Goal: Check status: Check status

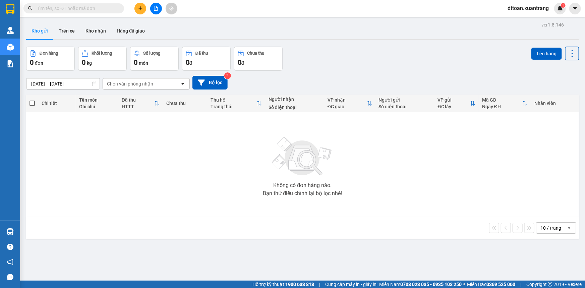
drag, startPoint x: 0, startPoint y: 0, endPoint x: 102, endPoint y: 6, distance: 102.5
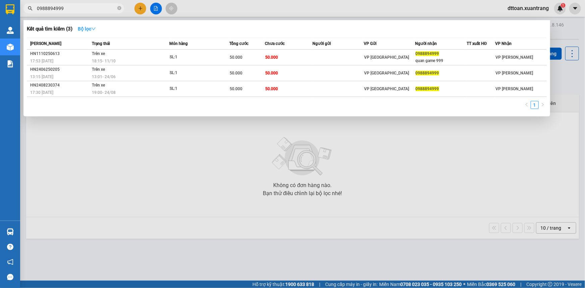
type input "0988894999"
click at [91, 29] on strong "Bộ lọc" at bounding box center [87, 28] width 18 height 5
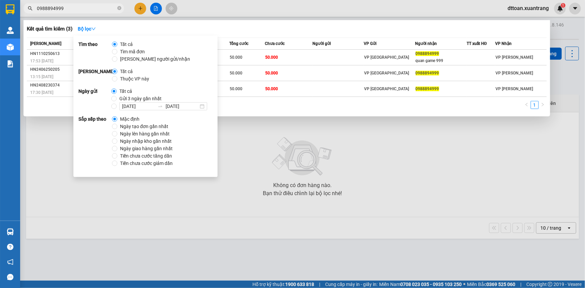
click at [134, 101] on span "Gửi 3 ngày gần nhất" at bounding box center [141, 98] width 48 height 7
click at [117, 101] on input "Gửi 3 ngày gần nhất" at bounding box center [113, 98] width 5 height 5
radio input "true"
radio input "false"
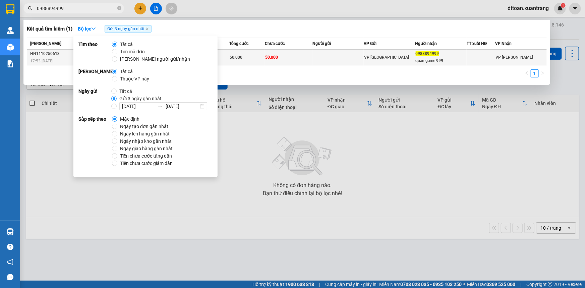
click at [332, 58] on td at bounding box center [338, 58] width 51 height 16
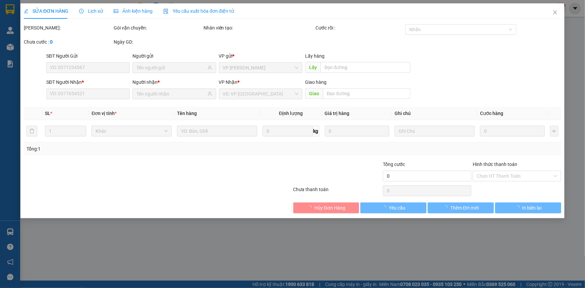
click at [134, 12] on span "Ảnh kiện hàng" at bounding box center [133, 10] width 39 height 5
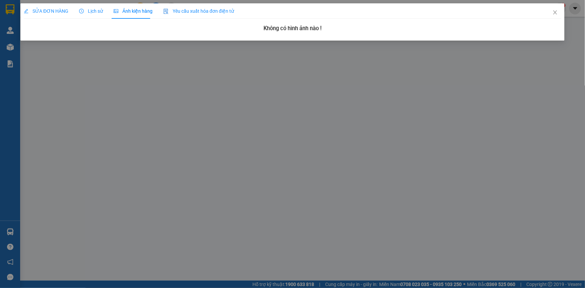
click at [93, 11] on span "Lịch sử" at bounding box center [91, 10] width 24 height 5
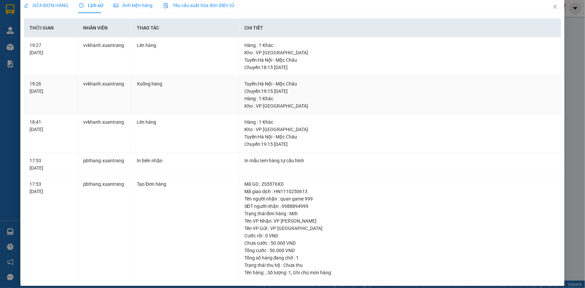
scroll to position [11, 0]
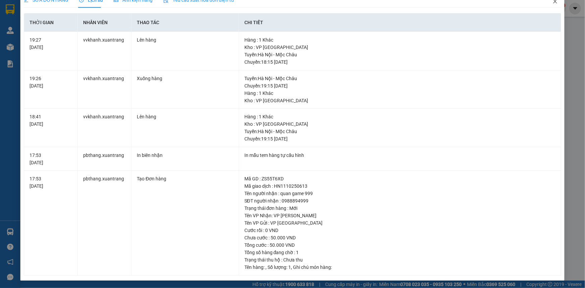
click at [553, 4] on icon "close" at bounding box center [555, 1] width 5 height 5
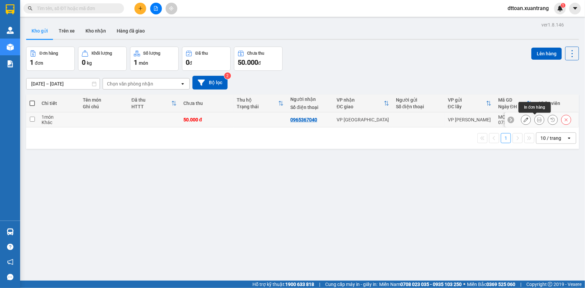
click at [537, 119] on icon at bounding box center [539, 119] width 5 height 5
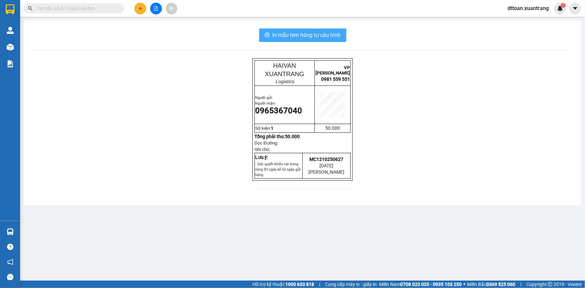
click at [325, 37] on span "In mẫu tem hàng tự cấu hình" at bounding box center [307, 35] width 68 height 8
